Goal: Information Seeking & Learning: Learn about a topic

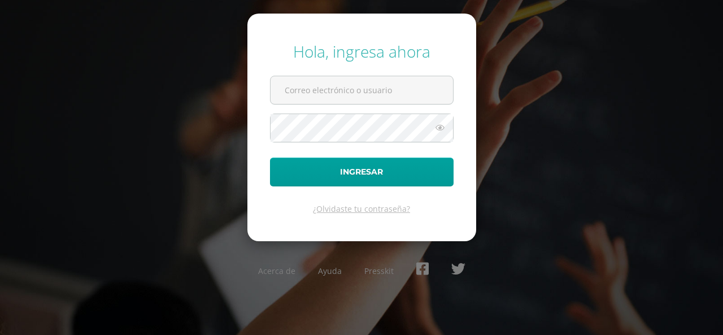
click at [429, 84] on input "text" at bounding box center [362, 90] width 183 height 28
type input "COS01052@osoriosandoval.edu.gt"
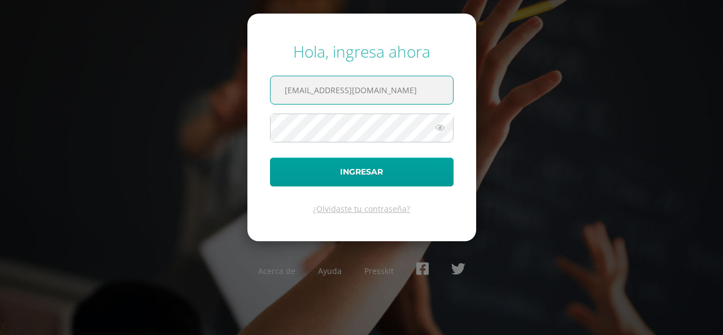
click at [529, 100] on div "Hola, ingresa ahora COS01052@osoriosandoval.edu.gt Ingresar ¿Olvidaste tu contr…" at bounding box center [361, 167] width 723 height 271
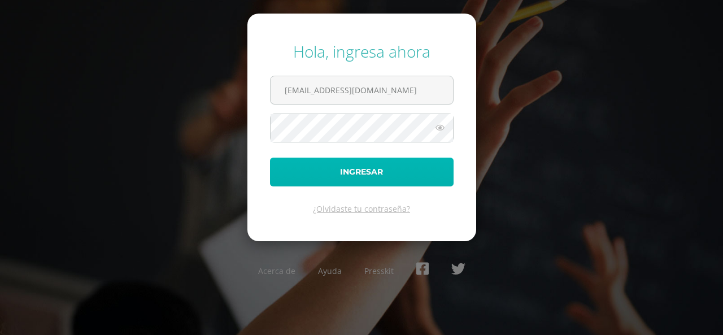
click at [319, 173] on button "Ingresar" at bounding box center [362, 172] width 184 height 29
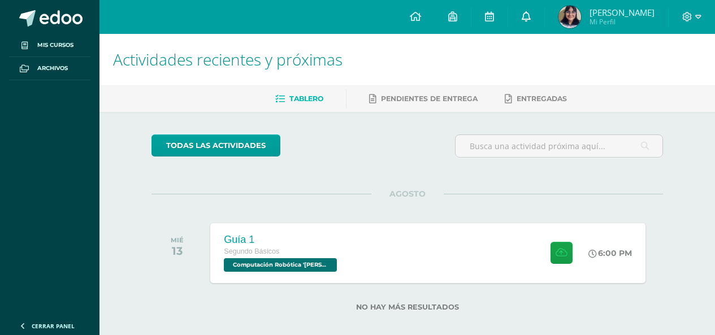
click at [532, 9] on link at bounding box center [526, 17] width 36 height 34
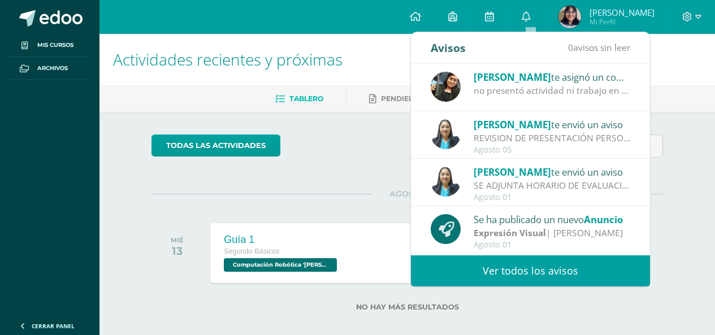
click at [572, 93] on div "no presentó actividad ni trabajo en clase, se le dió tiempo" at bounding box center [551, 90] width 157 height 13
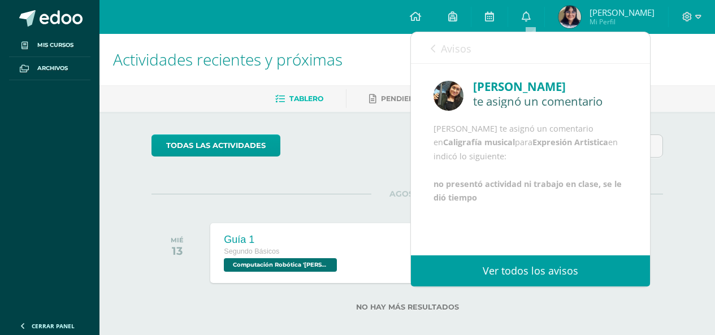
scroll to position [16, 0]
click at [445, 42] on span "Avisos" at bounding box center [456, 49] width 31 height 14
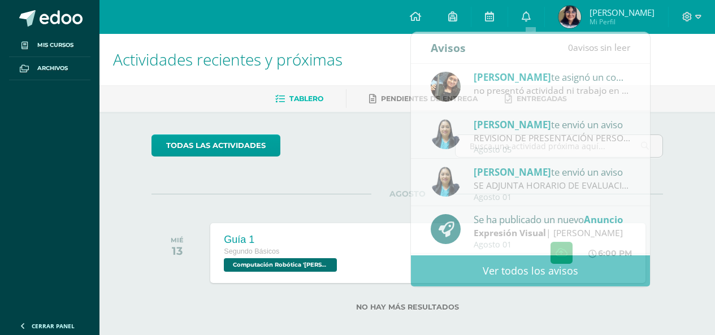
click at [390, 139] on div "todas las Actividades" at bounding box center [407, 150] width 520 height 32
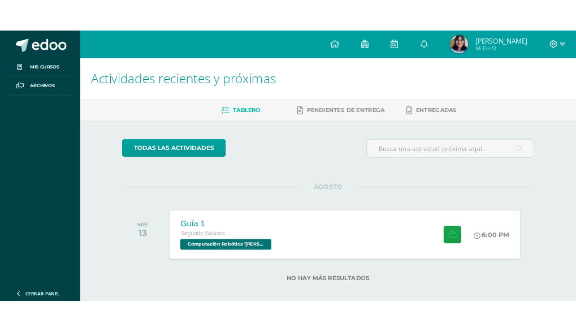
scroll to position [12, 0]
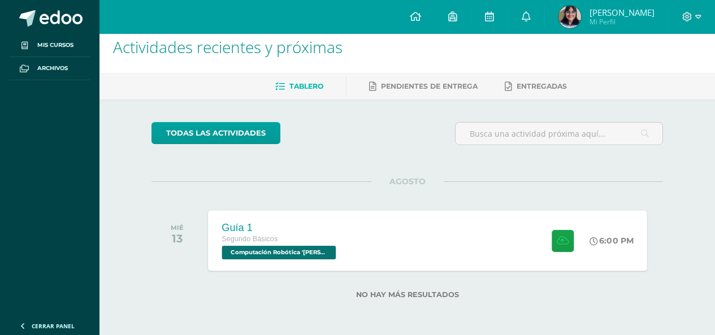
click at [268, 253] on span "Computación Robótica '[PERSON_NAME]'" at bounding box center [279, 253] width 114 height 14
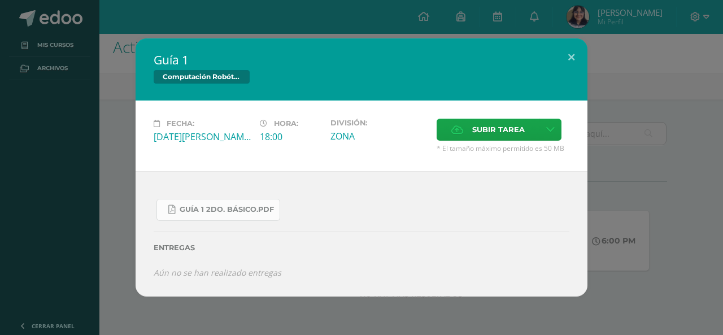
click at [271, 199] on link "Guía 1 2do. Básico.pdf" at bounding box center [219, 210] width 124 height 22
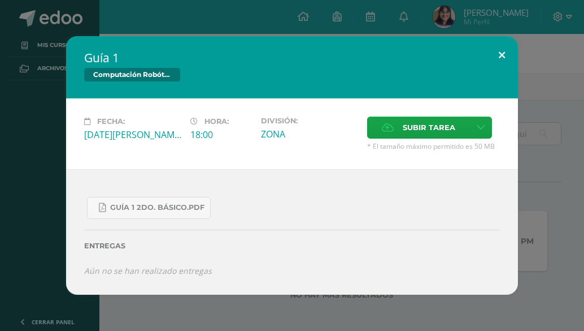
click at [494, 42] on button at bounding box center [502, 55] width 32 height 38
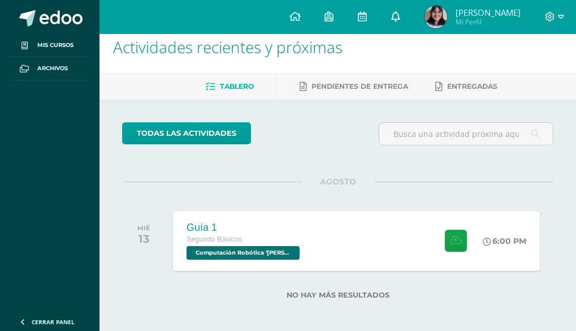
click at [406, 30] on link at bounding box center [395, 17] width 33 height 34
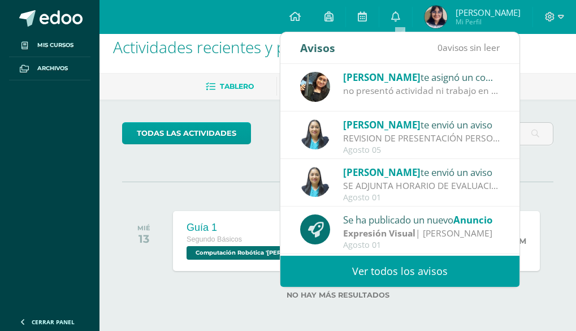
click at [399, 24] on link at bounding box center [395, 17] width 33 height 34
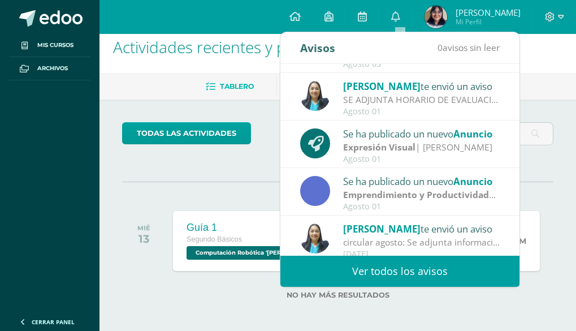
scroll to position [113, 0]
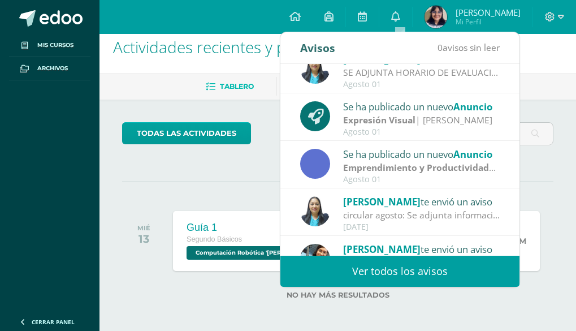
click at [448, 200] on div "[PERSON_NAME] te envió un aviso" at bounding box center [421, 201] width 157 height 15
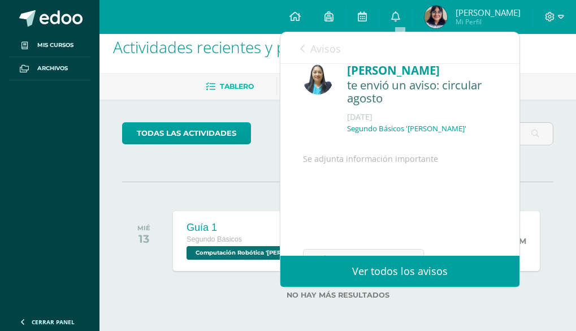
scroll to position [85, 0]
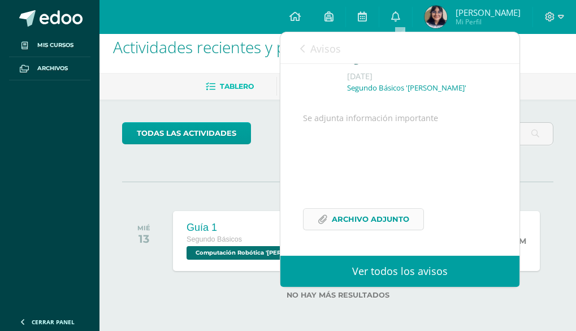
click at [381, 214] on span "Archivo Adjunto" at bounding box center [370, 218] width 77 height 21
